Goal: Information Seeking & Learning: Find specific fact

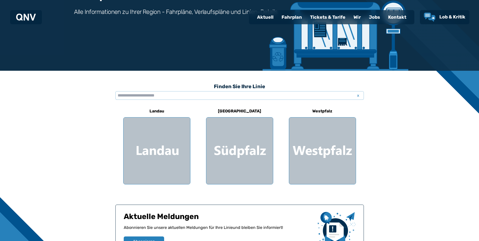
scroll to position [76, 0]
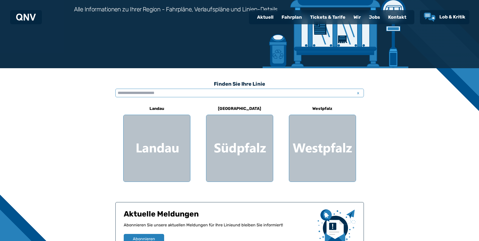
click at [133, 92] on input "text" at bounding box center [239, 93] width 249 height 9
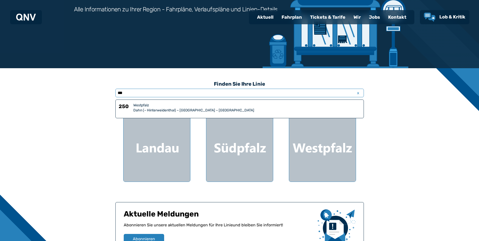
type input "***"
click at [180, 113] on div "Dahn (– Hinterweidenthal) – [GEOGRAPHIC_DATA] – [GEOGRAPHIC_DATA]" at bounding box center [246, 110] width 227 height 5
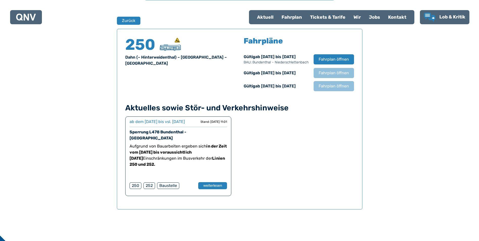
scroll to position [333, 0]
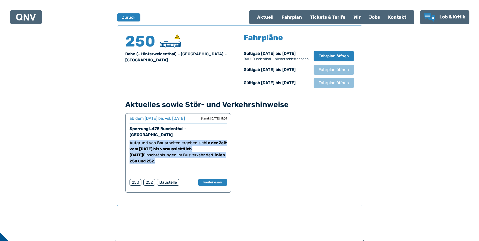
drag, startPoint x: 130, startPoint y: 148, endPoint x: 162, endPoint y: 170, distance: 38.9
click at [162, 170] on div "ab dem [DATE] bis vsl. [DATE] ab dem [DATE] bis vsl. [DATE] Stand: [DATE] 11:01…" at bounding box center [178, 153] width 106 height 80
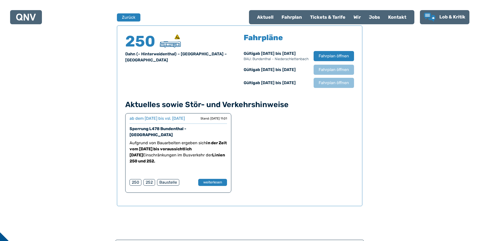
drag, startPoint x: 162, startPoint y: 170, endPoint x: 330, endPoint y: 146, distance: 169.2
click at [419, 143] on div "Finden Sie Ihre Linie x [GEOGRAPHIC_DATA] [GEOGRAPHIC_DATA] Zurück 250 Dahn (– …" at bounding box center [239, 55] width 479 height 488
click at [227, 187] on div "ab dem [DATE] bis vsl. [DATE] ab dem [DATE] bis vsl. [DATE] Stand: [DATE] 11:01…" at bounding box center [178, 153] width 106 height 80
click at [217, 186] on button "weiterlesen" at bounding box center [212, 182] width 29 height 7
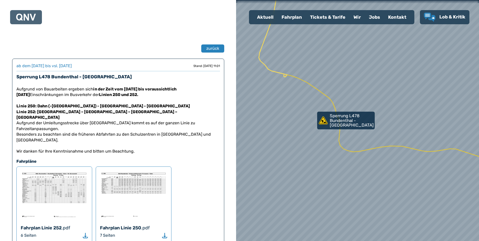
click at [140, 182] on img at bounding box center [133, 195] width 67 height 48
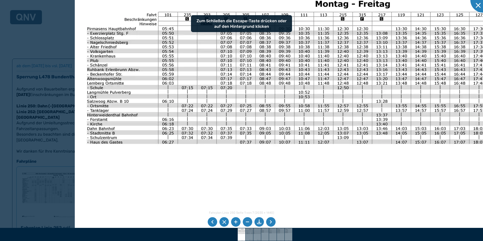
click at [154, 113] on img at bounding box center [332, 155] width 514 height 364
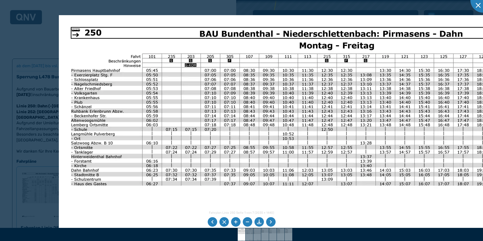
click at [119, 89] on img at bounding box center [316, 197] width 514 height 364
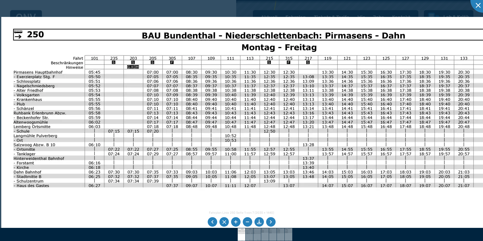
click at [228, 80] on img at bounding box center [258, 199] width 514 height 364
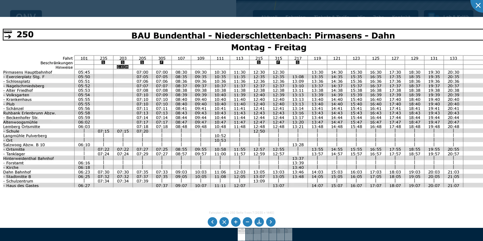
click at [187, 86] on img at bounding box center [248, 199] width 514 height 364
